Goal: Transaction & Acquisition: Download file/media

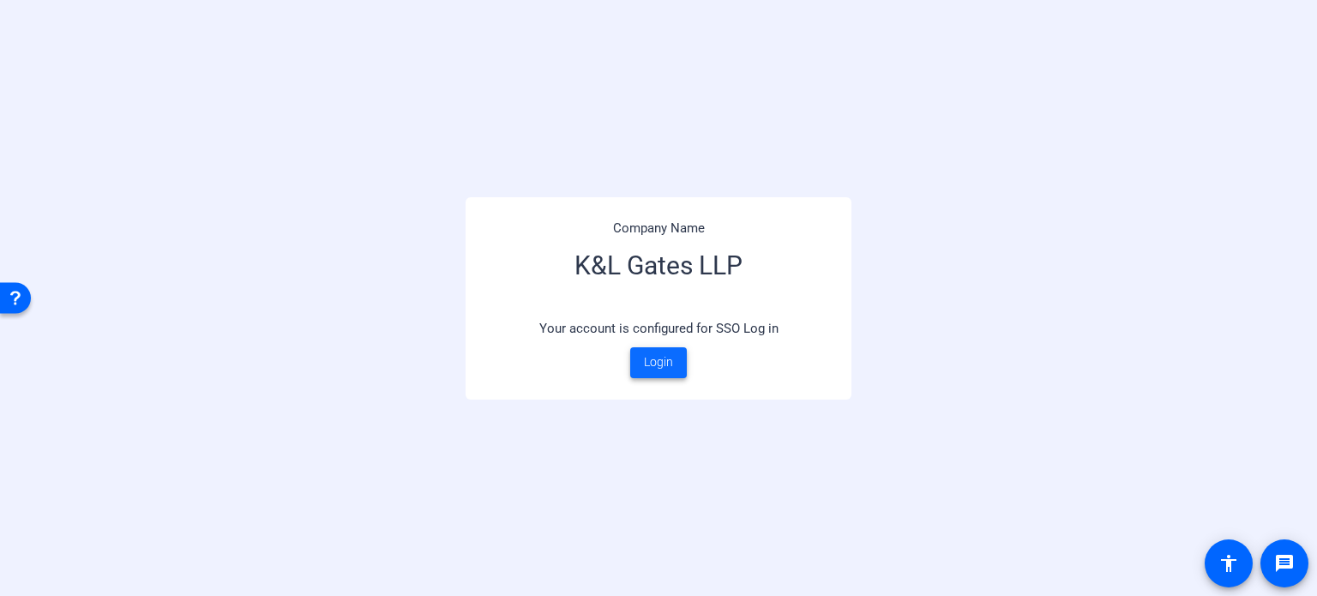
click at [660, 353] on span "Login" at bounding box center [658, 362] width 29 height 18
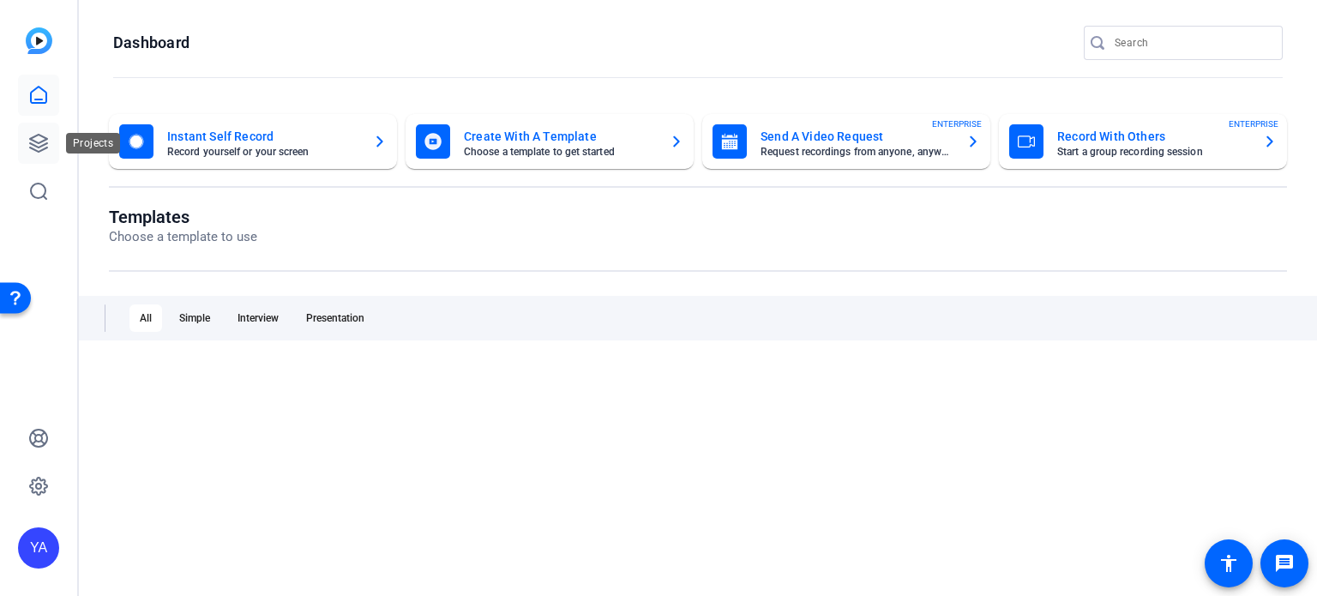
click at [53, 148] on link at bounding box center [38, 143] width 41 height 41
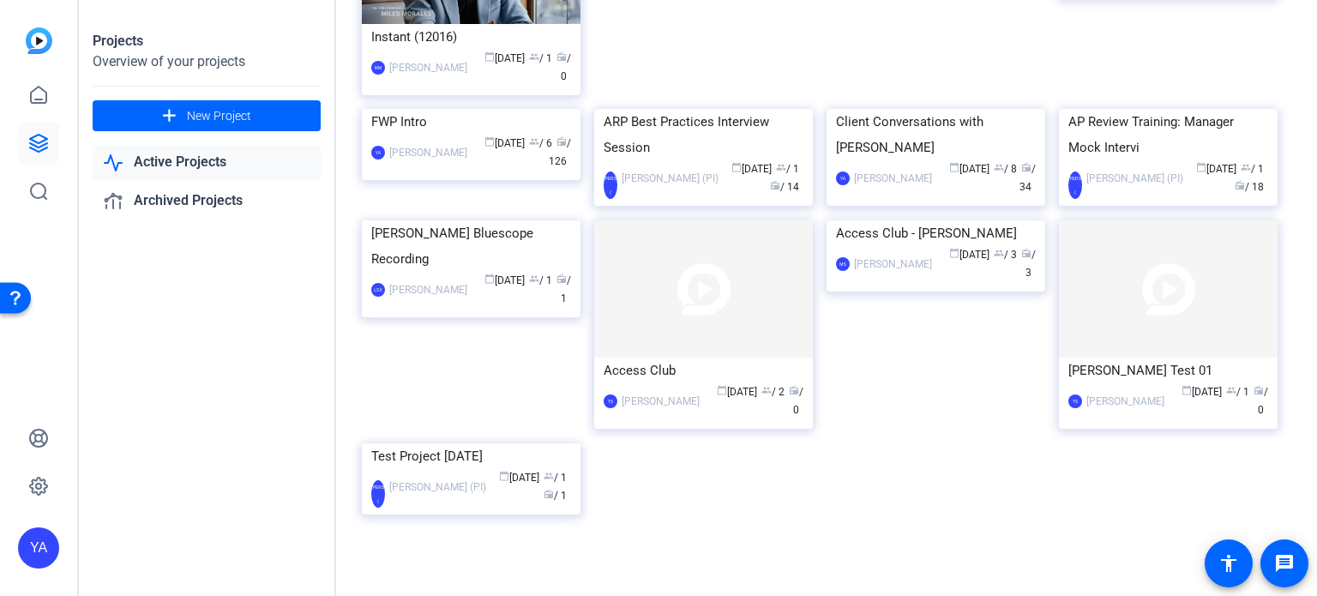
scroll to position [1340, 0]
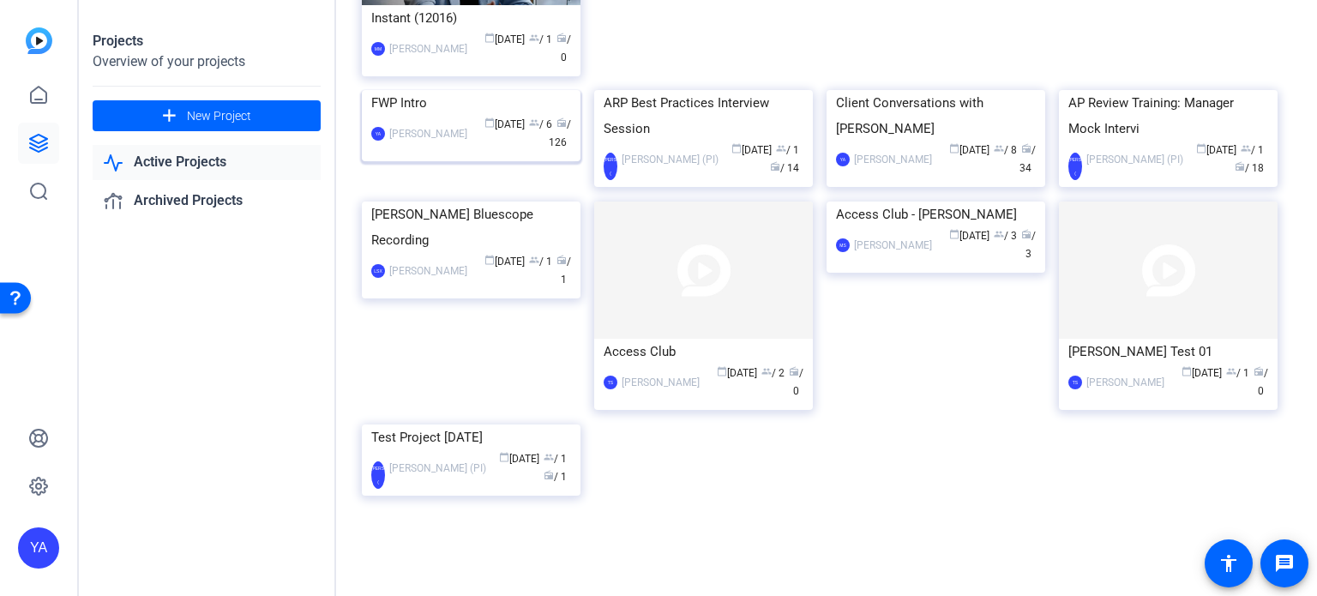
click at [548, 90] on img at bounding box center [471, 90] width 219 height 0
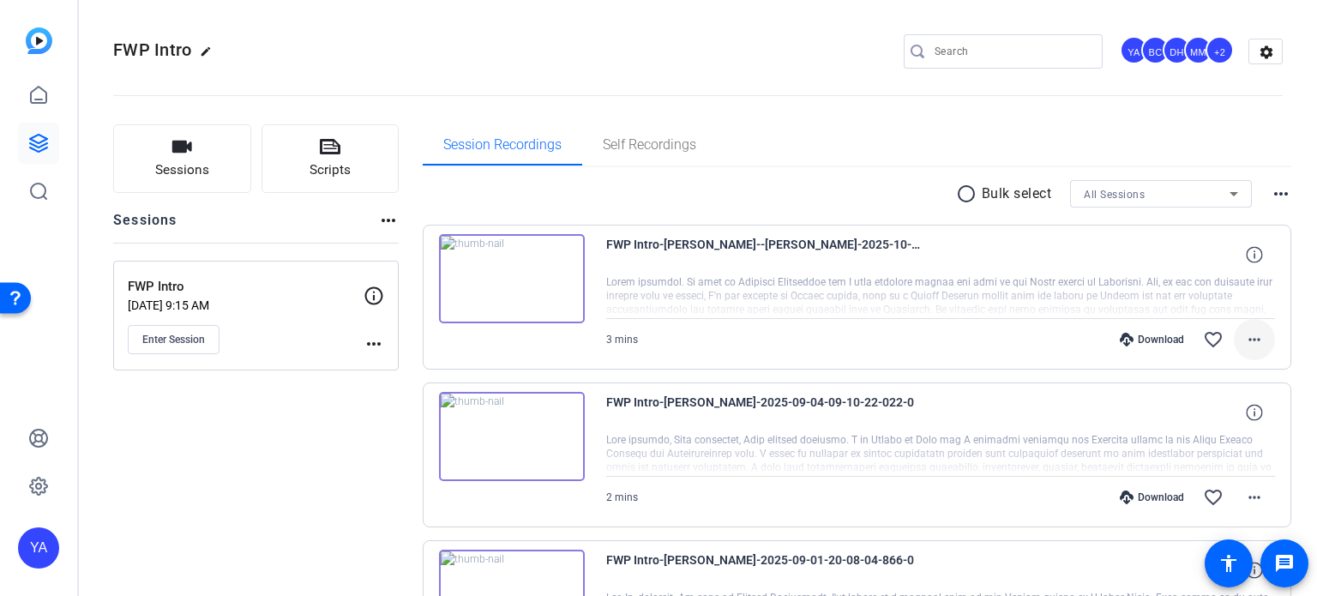
click at [1245, 337] on mat-icon "more_horiz" at bounding box center [1255, 339] width 21 height 21
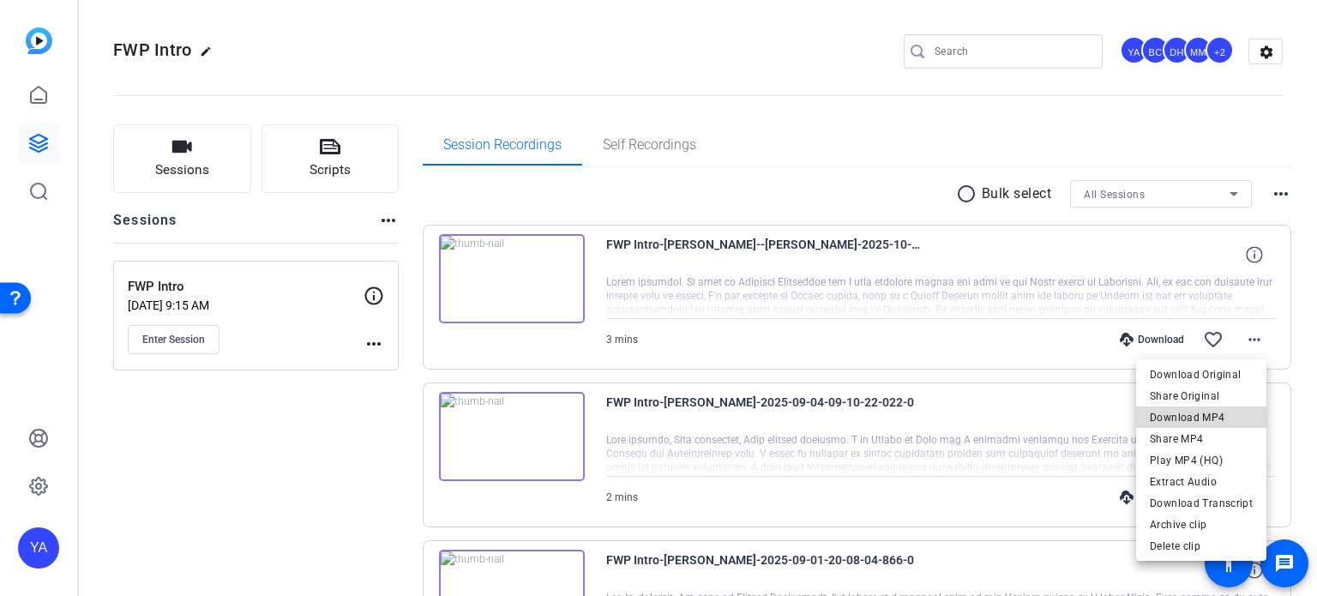
click at [1215, 415] on span "Download MP4" at bounding box center [1201, 417] width 103 height 21
